Goal: Navigation & Orientation: Find specific page/section

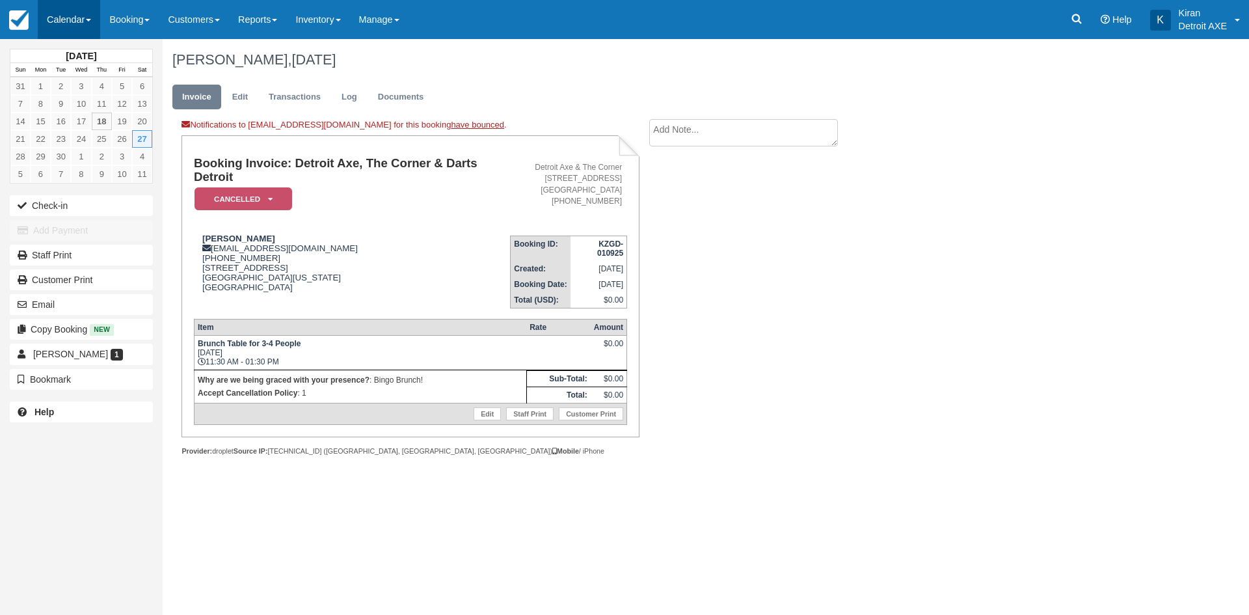
click at [79, 29] on link "Calendar" at bounding box center [69, 19] width 62 height 39
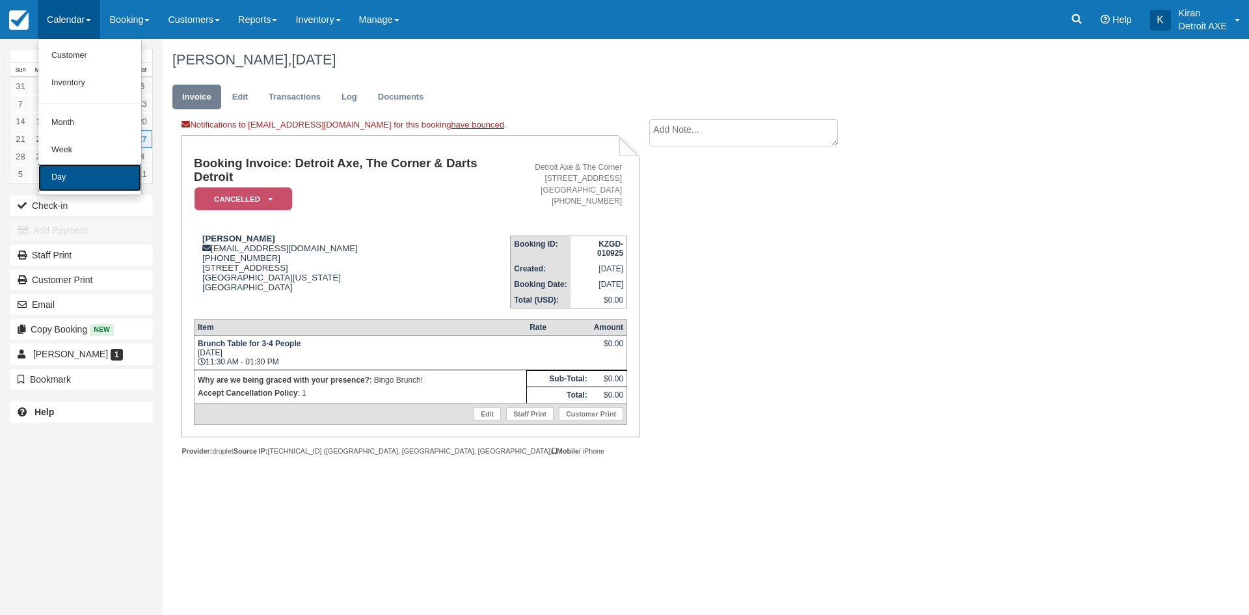
click at [126, 176] on link "Day" at bounding box center [89, 177] width 103 height 27
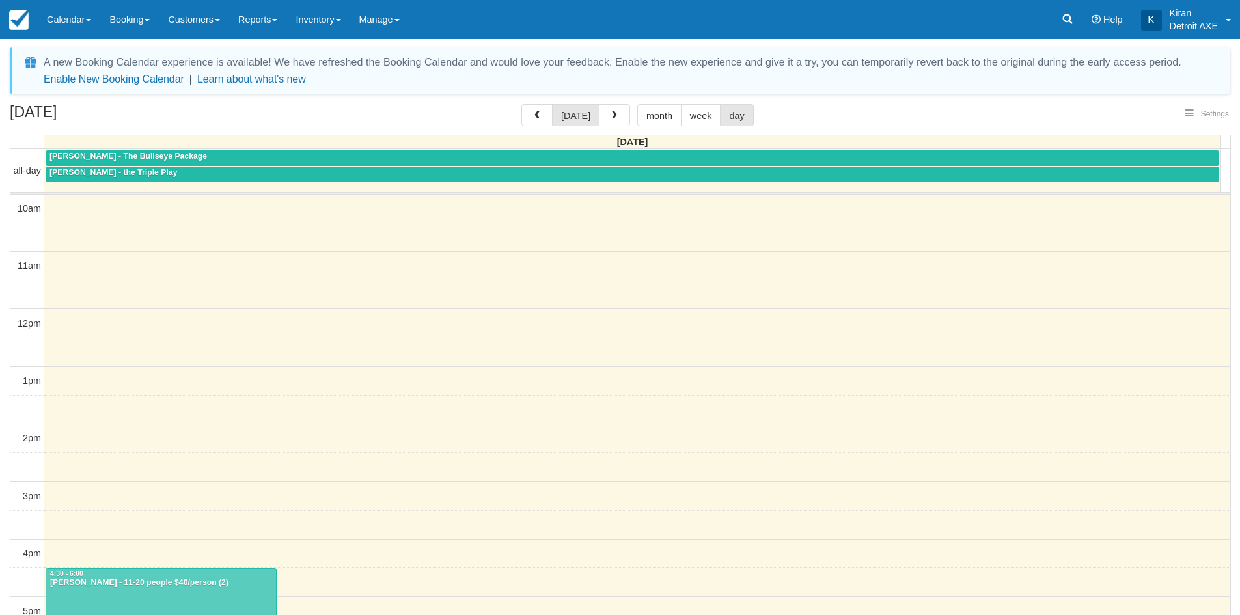
select select
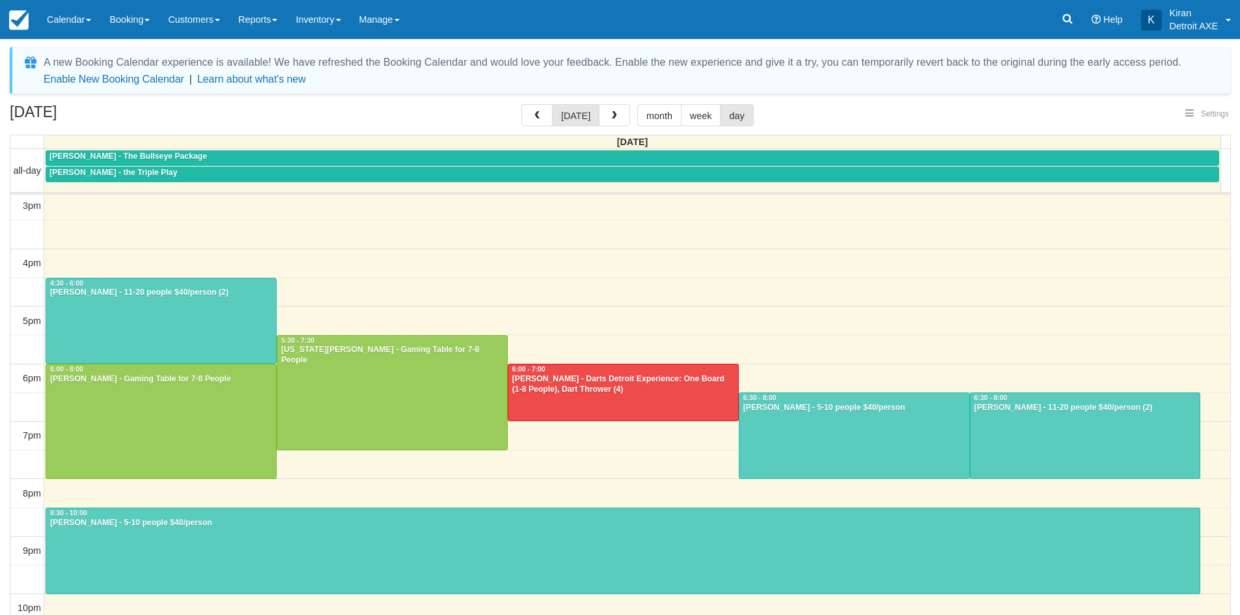
select select
